Goal: Complete application form: Complete application form

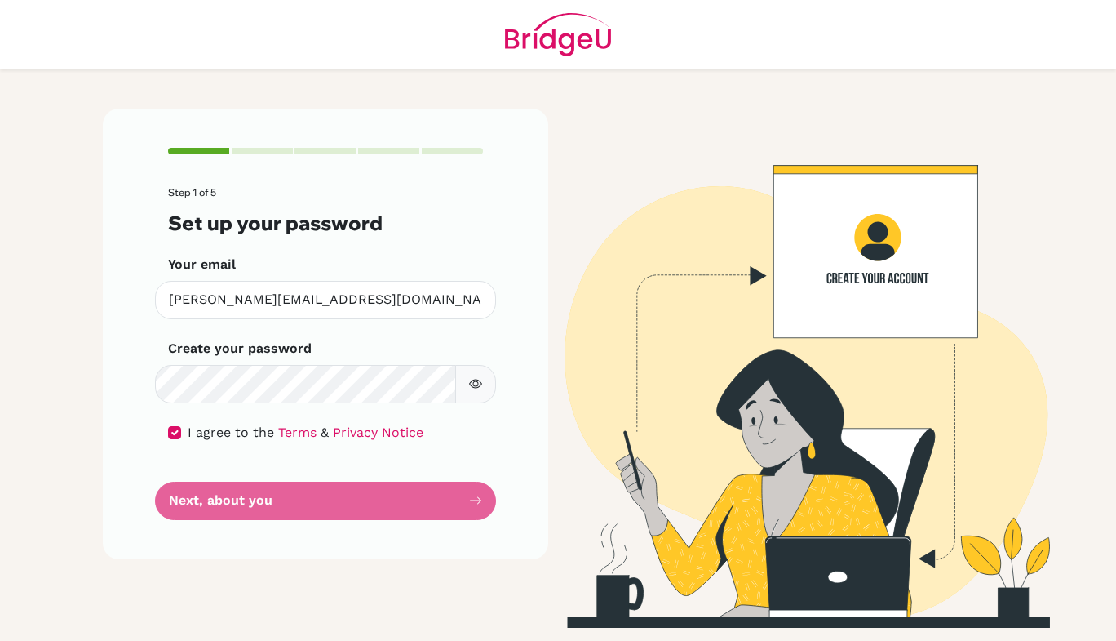
click at [361, 486] on form "Step 1 of 5 Set up your password Your email [PERSON_NAME][EMAIL_ADDRESS][DOMAIN…" at bounding box center [325, 353] width 315 height 332
click at [483, 503] on div "Step 1 of 5 Set up your password Your email [PERSON_NAME][EMAIL_ADDRESS][DOMAIN…" at bounding box center [326, 334] width 446 height 450
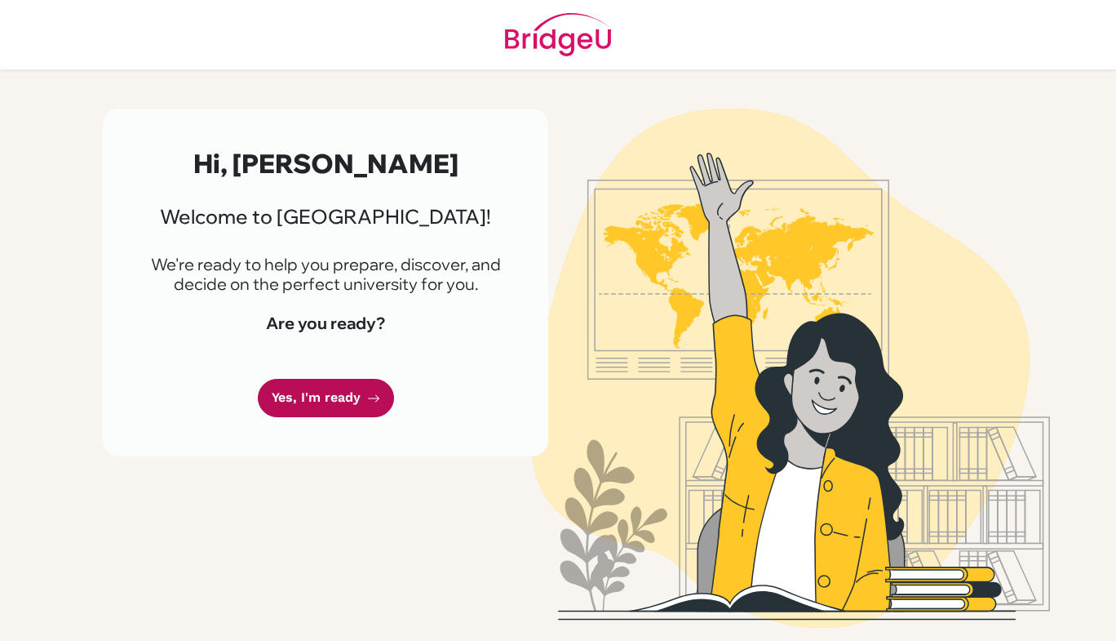
click at [305, 387] on link "Yes, I'm ready" at bounding box center [326, 398] width 136 height 38
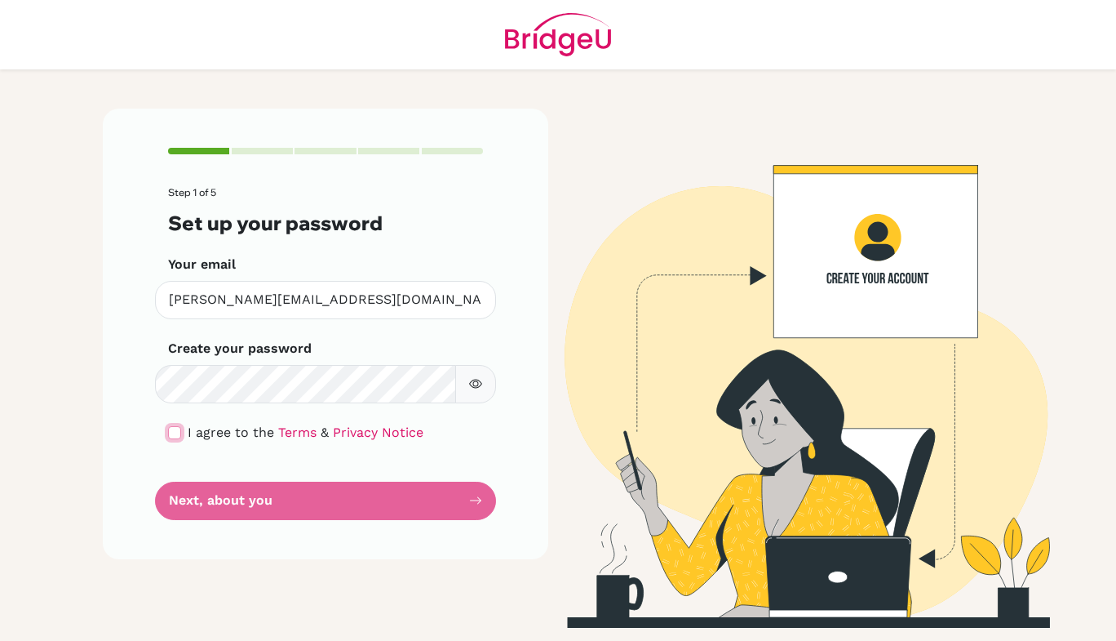
click at [172, 429] on input "checkbox" at bounding box center [174, 432] width 13 height 13
checkbox input "true"
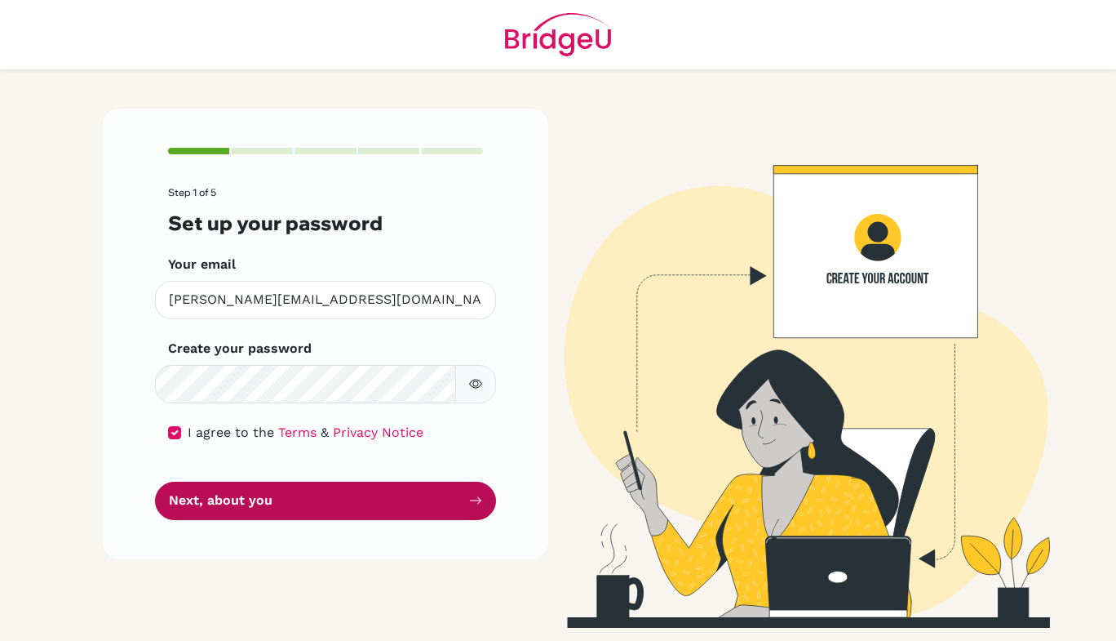
click at [349, 503] on button "Next, about you" at bounding box center [325, 500] width 341 height 38
